Goal: Task Accomplishment & Management: Manage account settings

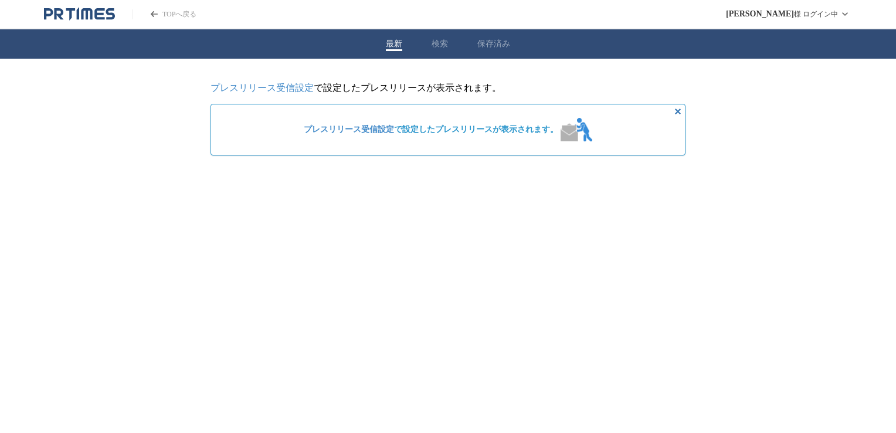
click at [279, 90] on link "プレスリリース受信設定" at bounding box center [262, 88] width 103 height 10
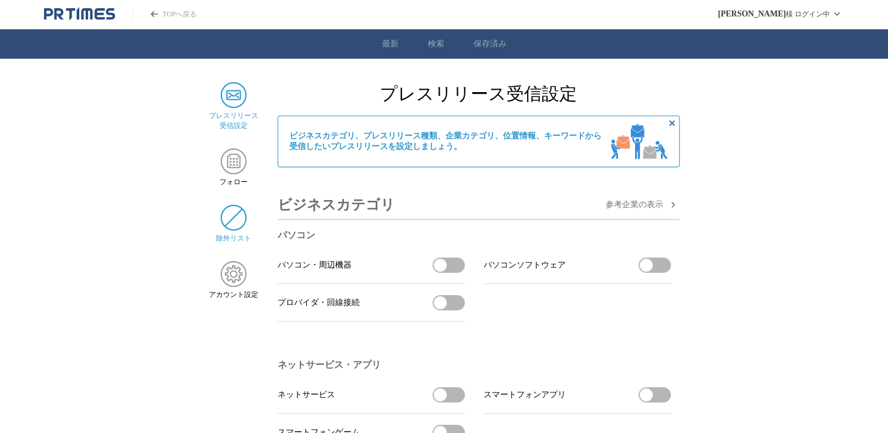
click at [238, 224] on img at bounding box center [234, 218] width 26 height 26
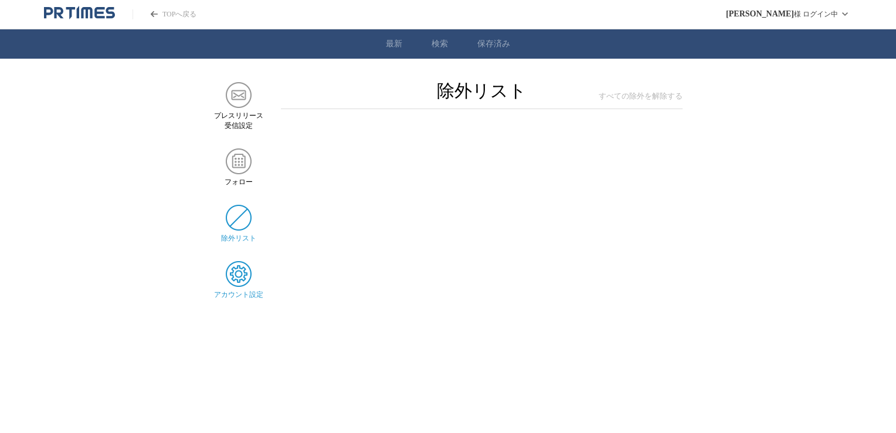
click at [246, 283] on img at bounding box center [239, 274] width 26 height 26
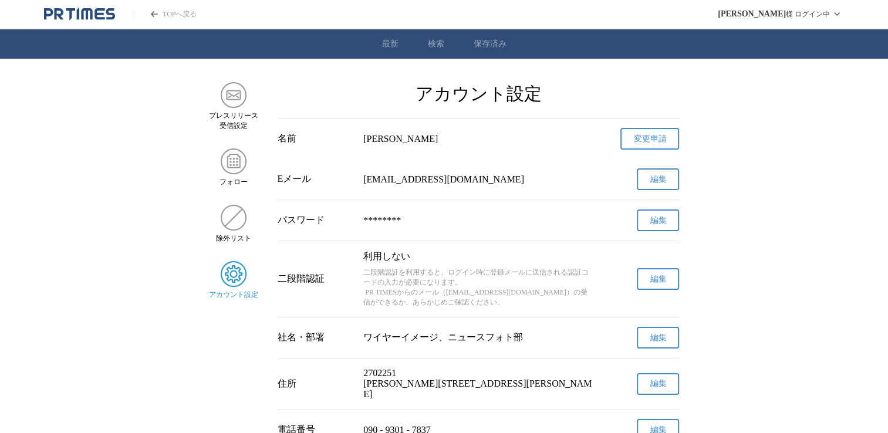
drag, startPoint x: 265, startPoint y: 270, endPoint x: 554, endPoint y: 163, distance: 308.9
click at [554, 163] on div "Eメール gatekeeper773@gmail.com 編集" at bounding box center [479, 179] width 402 height 40
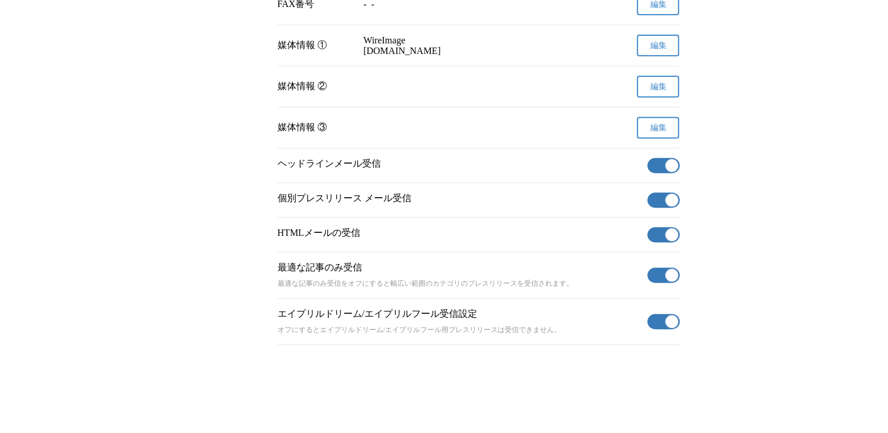
scroll to position [479, 0]
click at [661, 158] on button "有効" at bounding box center [663, 165] width 32 height 15
click at [659, 192] on button "有効" at bounding box center [663, 199] width 32 height 15
click at [658, 236] on button "有効" at bounding box center [663, 234] width 32 height 15
click at [659, 269] on button "有効" at bounding box center [663, 275] width 32 height 15
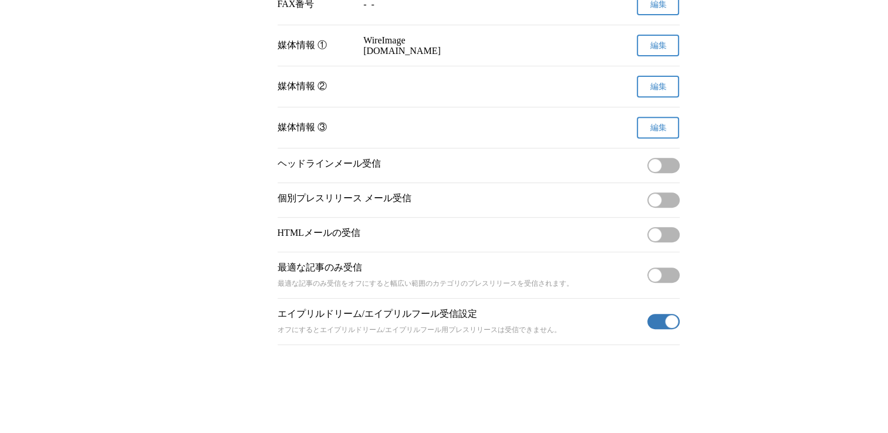
click at [654, 320] on button "有効" at bounding box center [663, 321] width 32 height 15
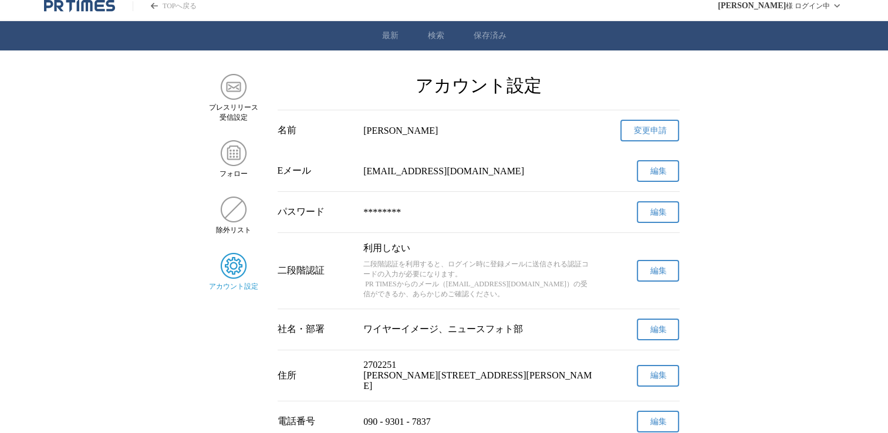
scroll to position [0, 0]
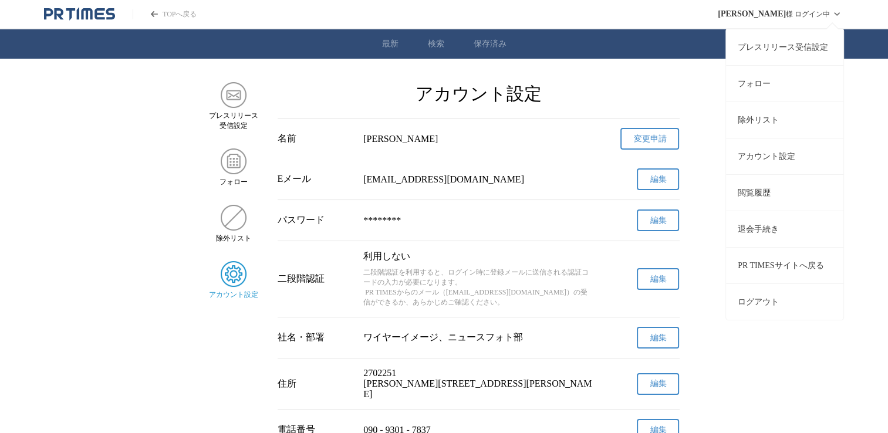
click at [756, 223] on link "退会手続き" at bounding box center [784, 229] width 117 height 36
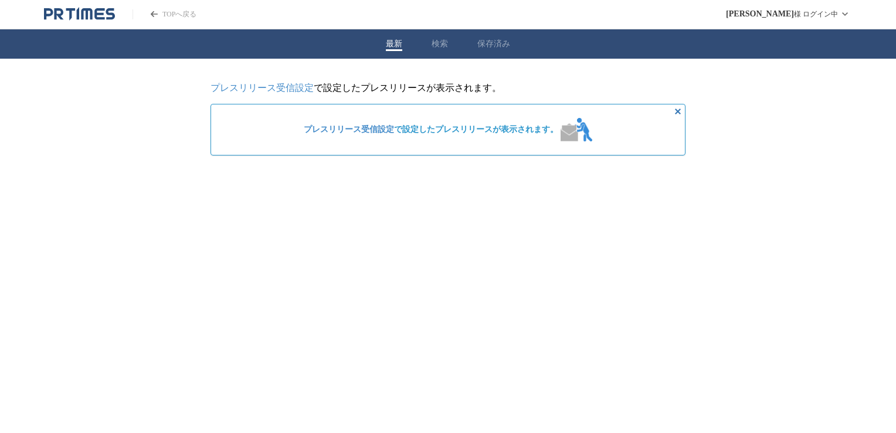
click at [270, 89] on link "プレスリリース受信設定" at bounding box center [262, 88] width 103 height 10
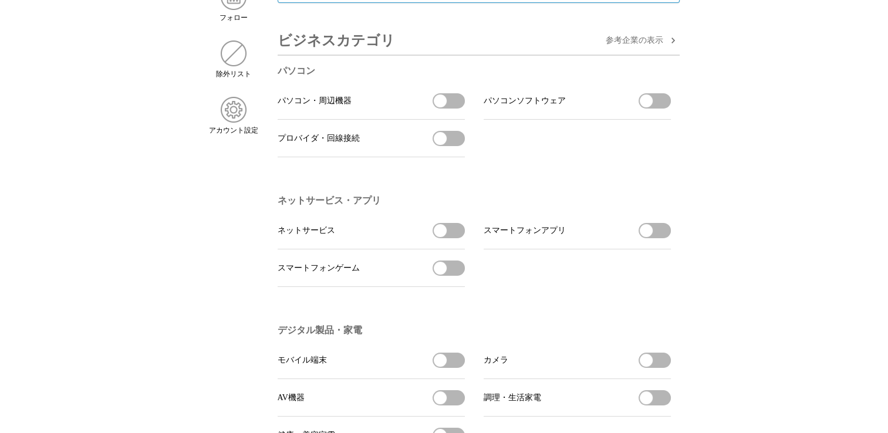
scroll to position [176, 0]
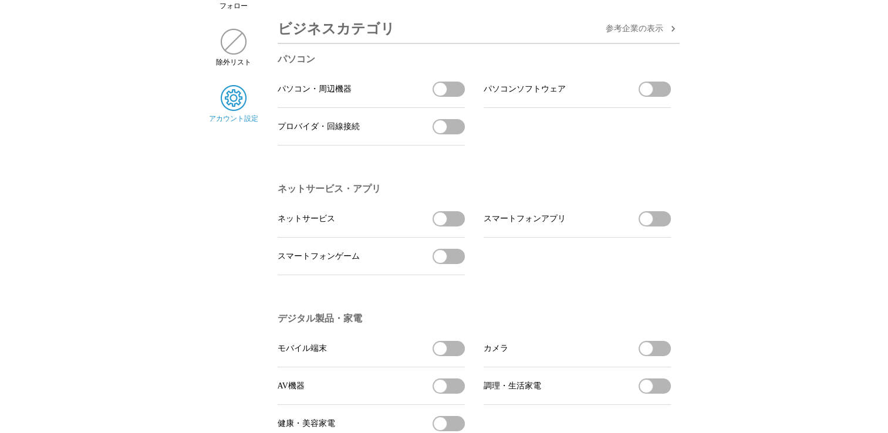
click at [232, 106] on img at bounding box center [234, 98] width 26 height 26
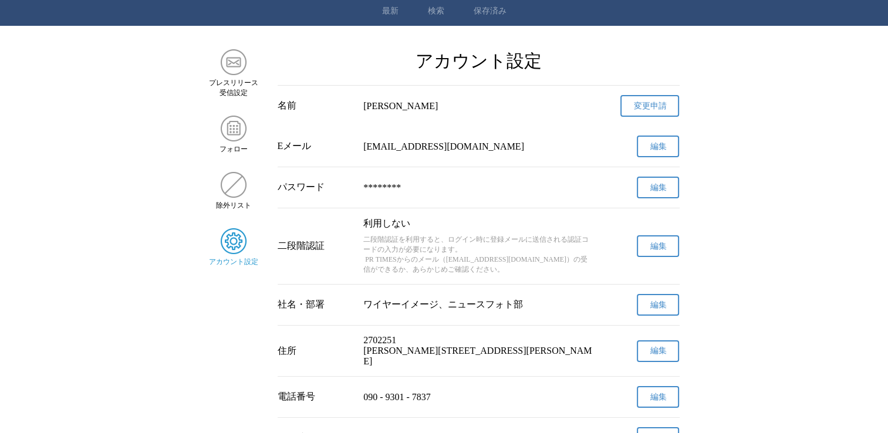
scroll to position [59, 0]
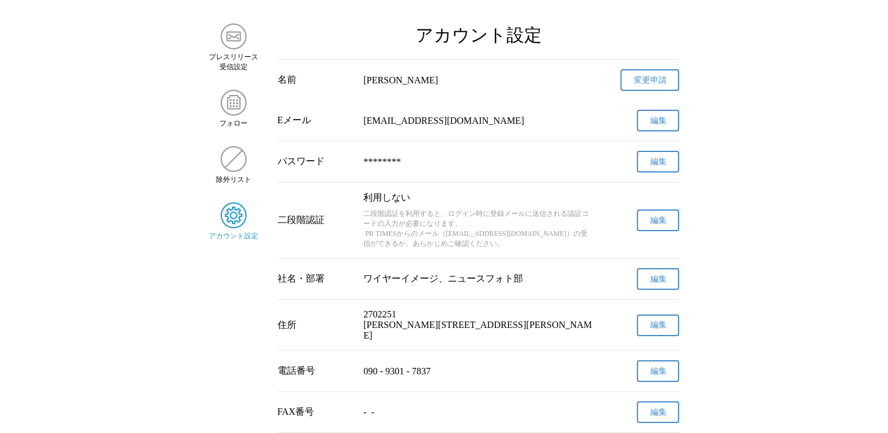
click at [668, 161] on button "編集" at bounding box center [658, 162] width 42 height 22
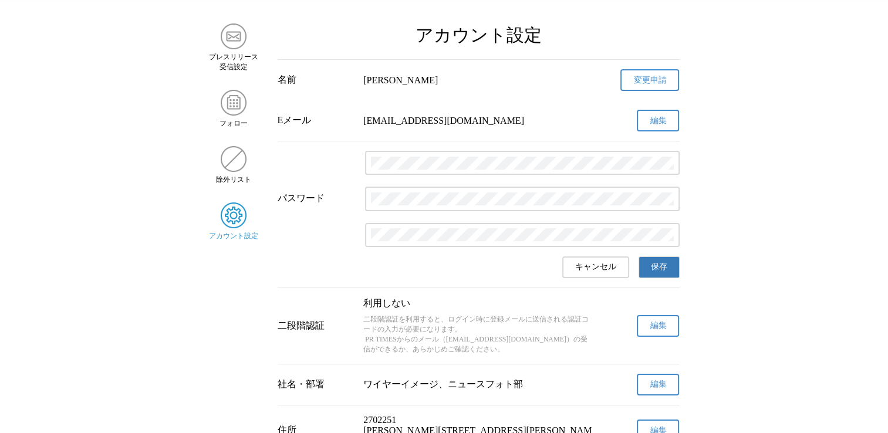
click at [675, 117] on button "編集" at bounding box center [658, 121] width 42 height 22
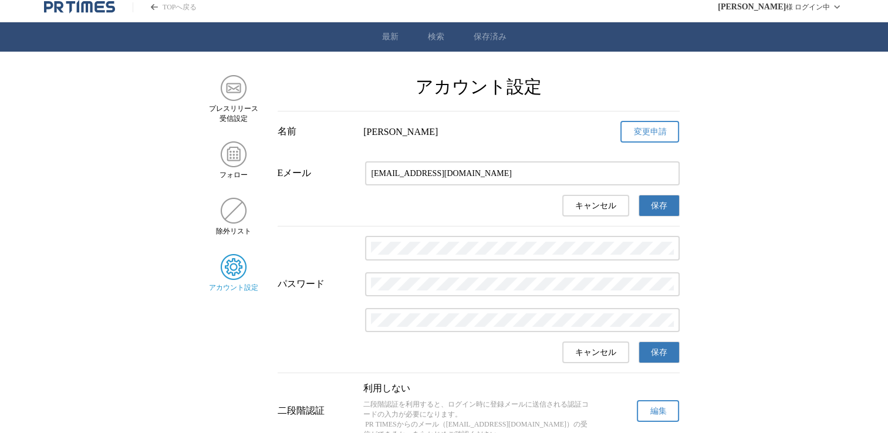
scroll to position [0, 0]
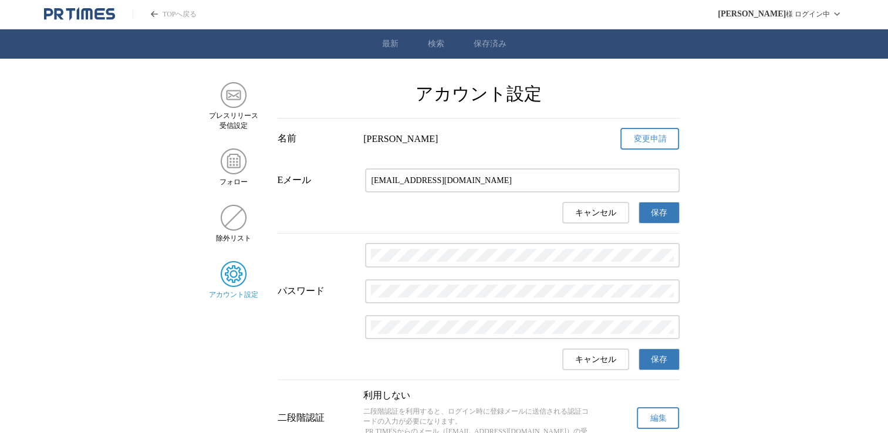
click at [235, 273] on img at bounding box center [234, 274] width 26 height 26
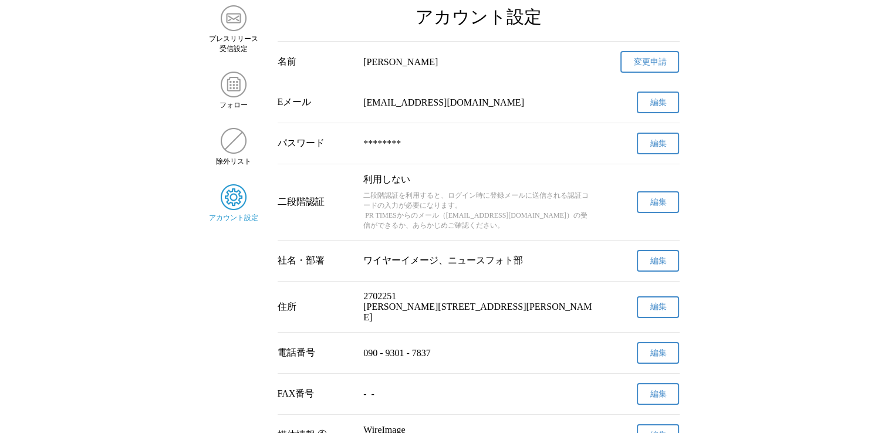
scroll to position [10, 0]
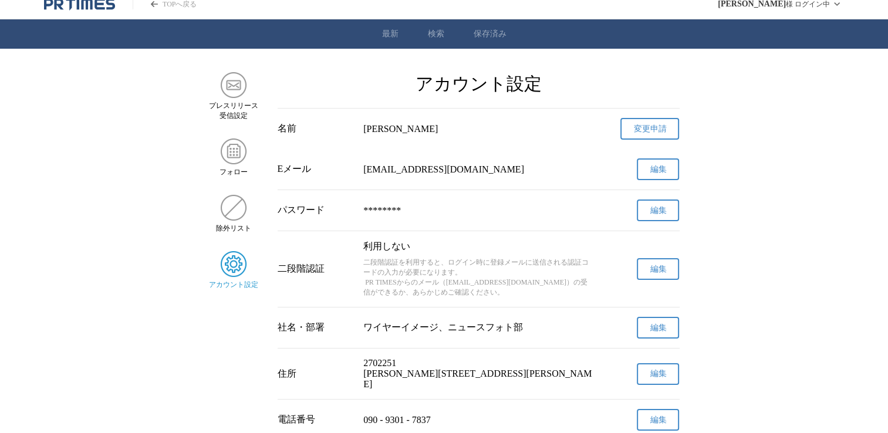
click at [649, 125] on link "変更申請" at bounding box center [649, 129] width 59 height 22
click at [222, 273] on img at bounding box center [234, 264] width 26 height 26
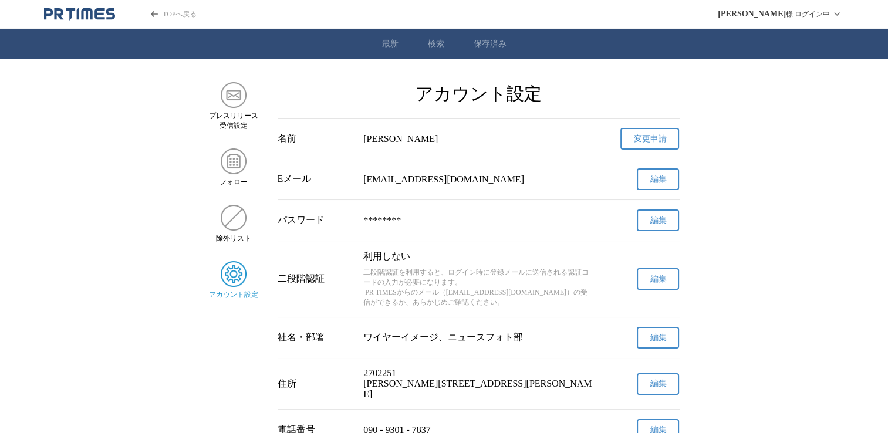
click at [435, 39] on link "検索" at bounding box center [436, 44] width 16 height 11
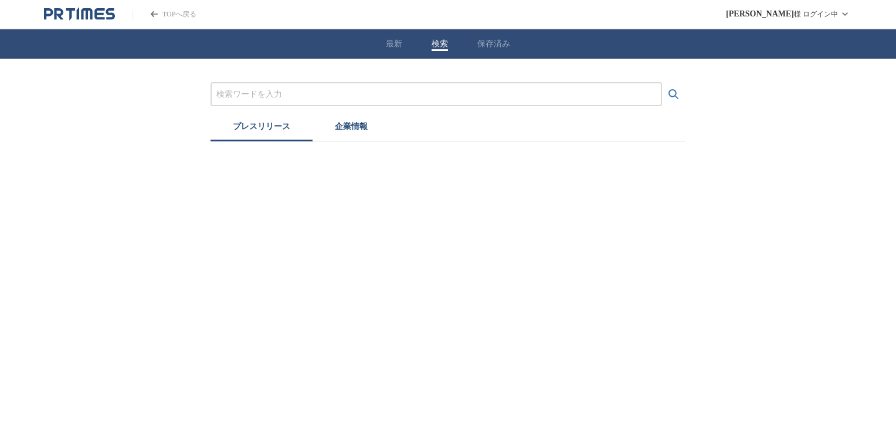
click at [390, 39] on button "最新" at bounding box center [394, 44] width 16 height 11
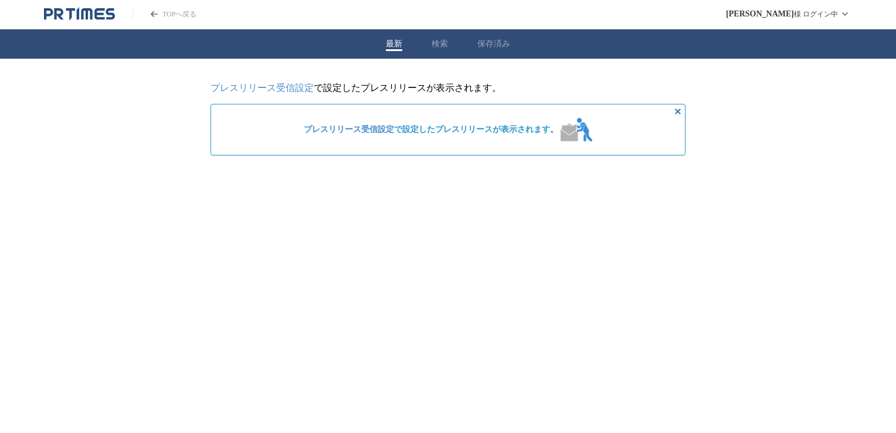
click at [291, 88] on link "プレスリリース受信設定" at bounding box center [262, 88] width 103 height 10
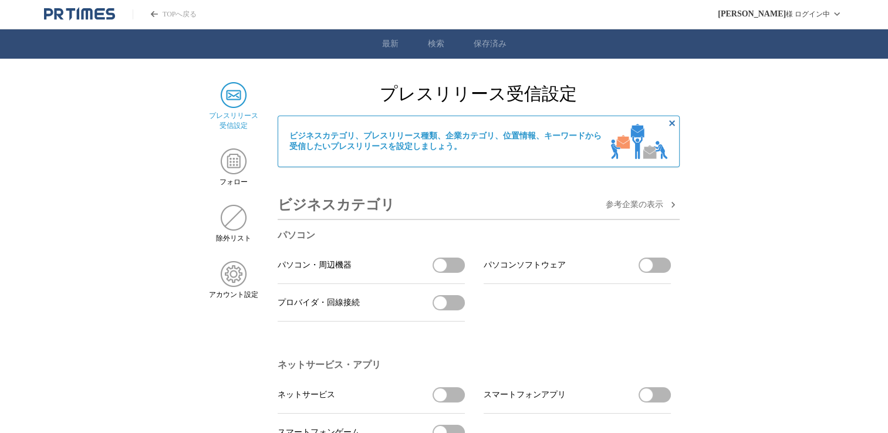
drag, startPoint x: 0, startPoint y: 0, endPoint x: 607, endPoint y: 210, distance: 642.0
click at [607, 210] on span "参考企業の 表示" at bounding box center [633, 204] width 57 height 11
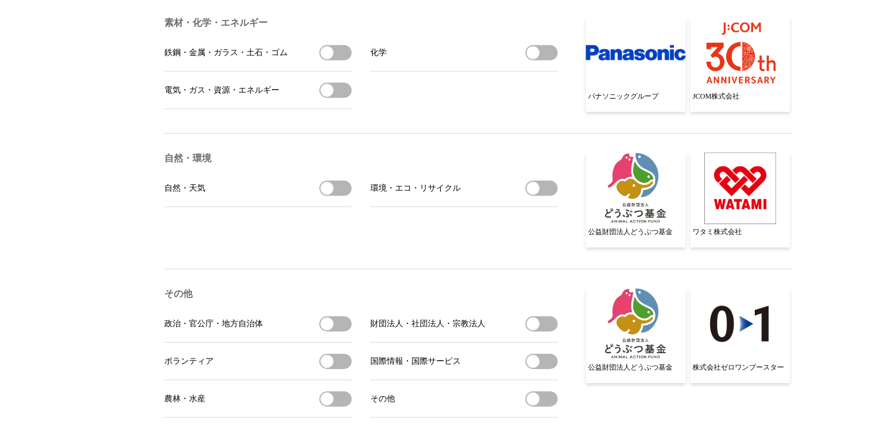
scroll to position [3638, 0]
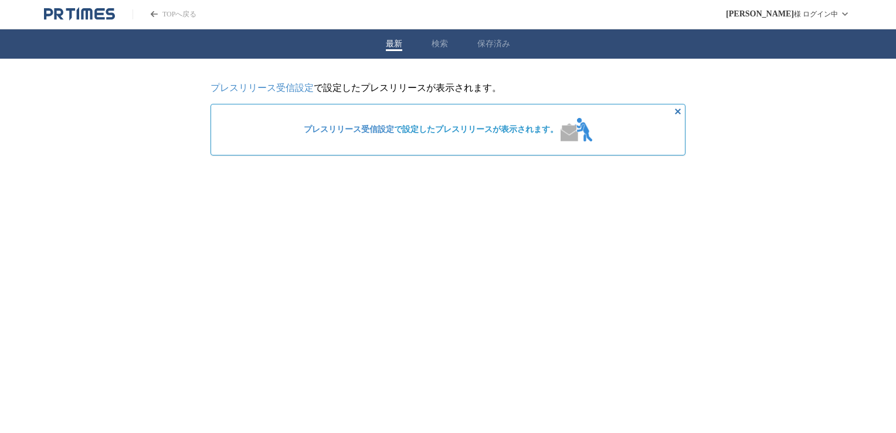
click at [247, 90] on link "プレスリリース受信設定" at bounding box center [262, 88] width 103 height 10
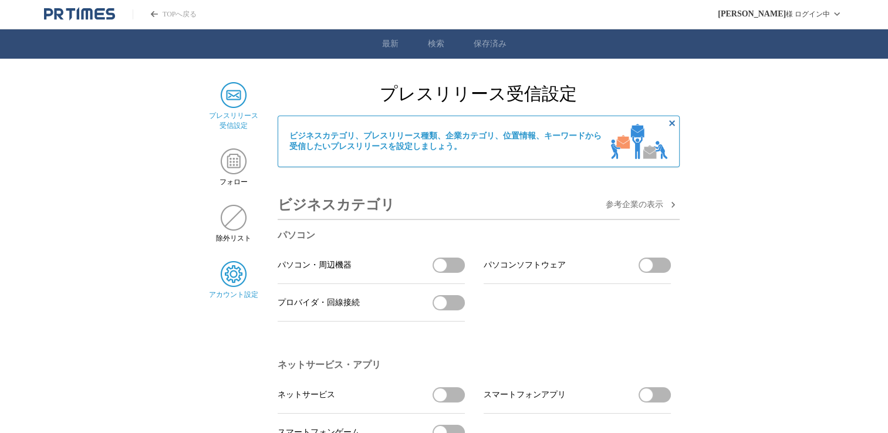
scroll to position [117, 0]
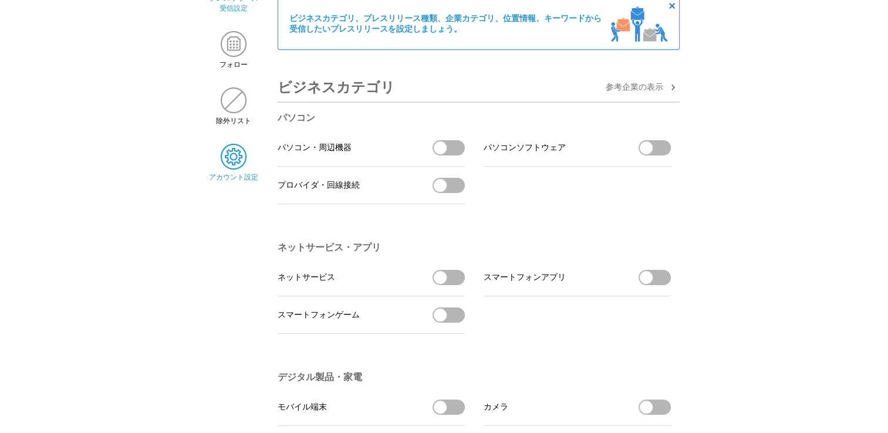
click at [229, 157] on img at bounding box center [234, 157] width 26 height 26
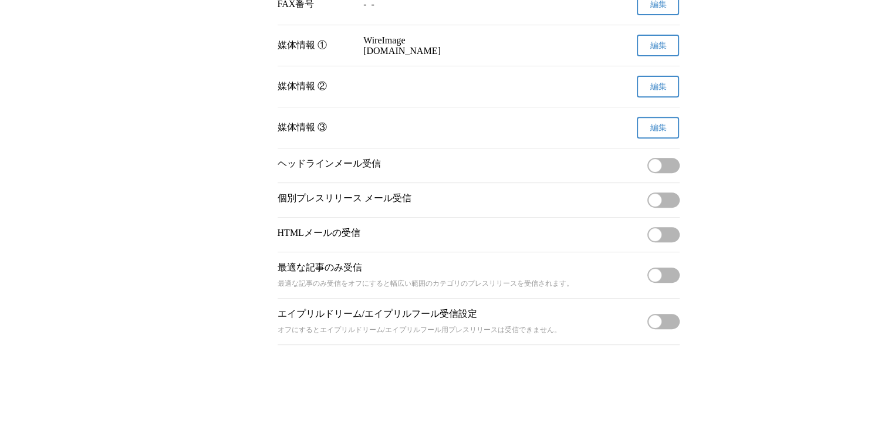
scroll to position [479, 0]
